Goal: Transaction & Acquisition: Download file/media

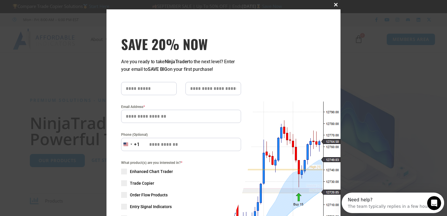
click at [334, 6] on span "SAVE 20% NOW popup" at bounding box center [335, 5] width 9 height 4
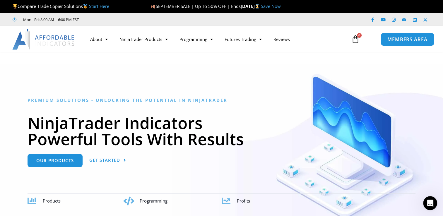
click at [408, 42] on span "MEMBERS AREA" at bounding box center [407, 39] width 40 height 5
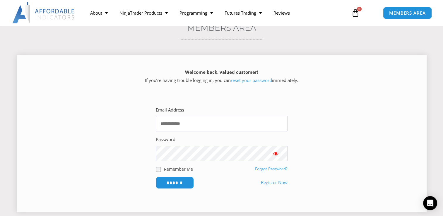
scroll to position [59, 0]
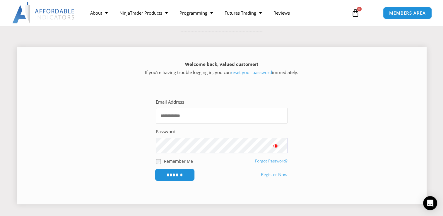
type input "**********"
click at [172, 177] on input "******" at bounding box center [175, 175] width 40 height 13
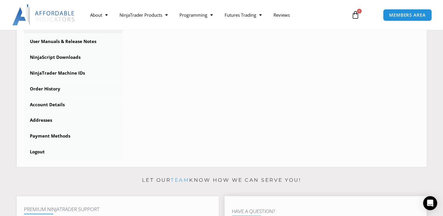
scroll to position [176, 0]
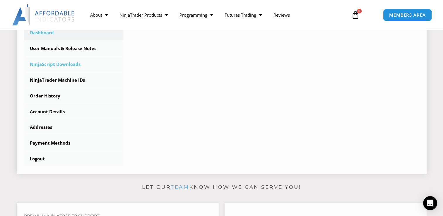
click at [54, 65] on link "NinjaScript Downloads" at bounding box center [73, 64] width 99 height 15
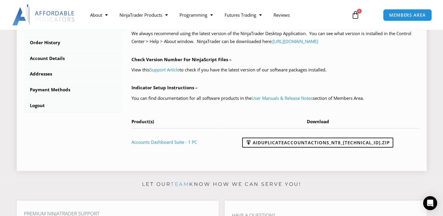
scroll to position [234, 0]
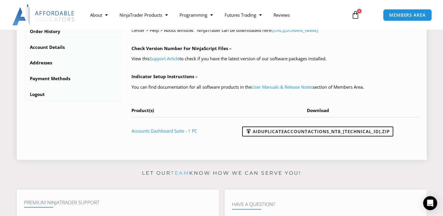
drag, startPoint x: 387, startPoint y: 104, endPoint x: 369, endPoint y: 133, distance: 34.2
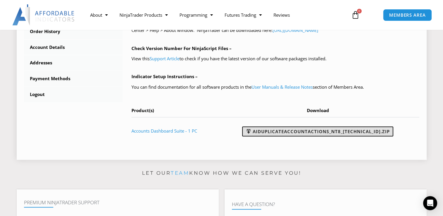
click at [387, 104] on div "NinjaScript Download & Installation – Please read everything for a complete und…" at bounding box center [275, 16] width 288 height 257
click at [365, 133] on link "AIDuplicateAccountActions_NT8_25.9.24.1.zip" at bounding box center [317, 131] width 151 height 10
